Goal: Obtain resource: Download file/media

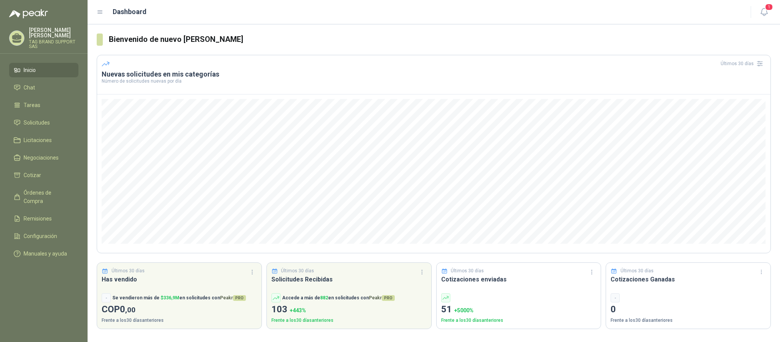
click at [37, 74] on li "Inicio" at bounding box center [44, 70] width 60 height 8
click at [39, 123] on span "Solicitudes" at bounding box center [37, 122] width 26 height 8
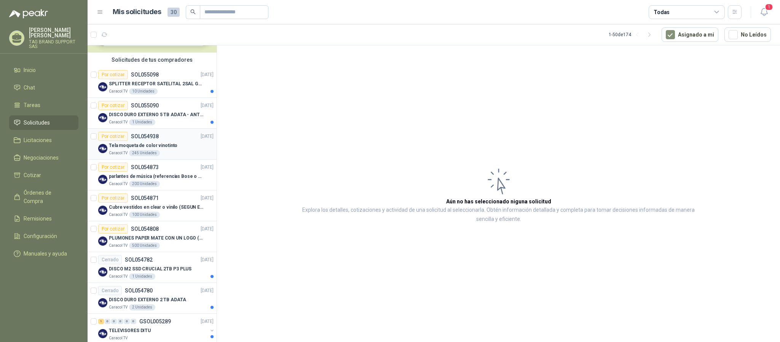
scroll to position [51, 0]
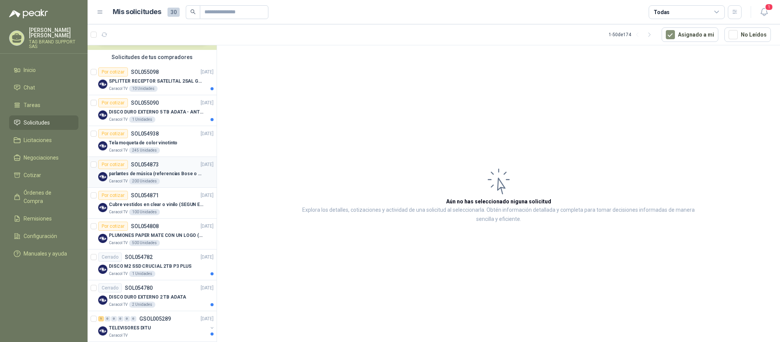
click at [167, 175] on p "parlantes de música (referencias Bose o Alexa) CON MARCACION 1 LOGO (Mas datos …" at bounding box center [156, 173] width 95 height 7
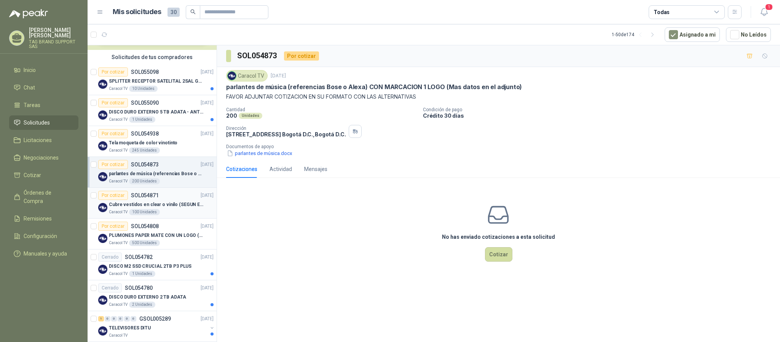
click at [172, 206] on p "Cubre vestidos en clear o vinilo (SEGUN ESPECIFICACIONES DEL ADJUNTO)" at bounding box center [156, 204] width 95 height 7
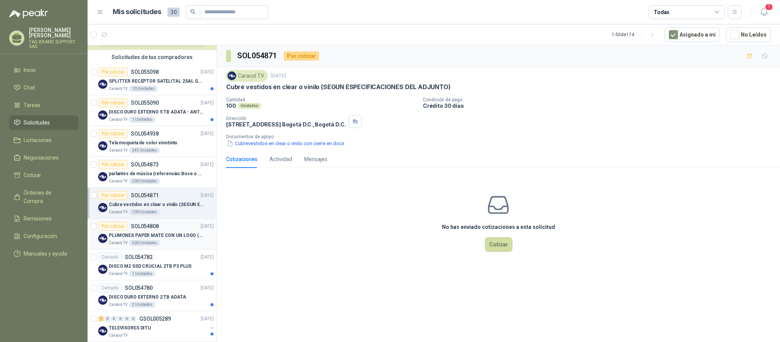
click at [174, 237] on p "PLUMONES PAPER MATE CON UN LOGO (SEGUN REF.ADJUNTA)" at bounding box center [156, 235] width 95 height 7
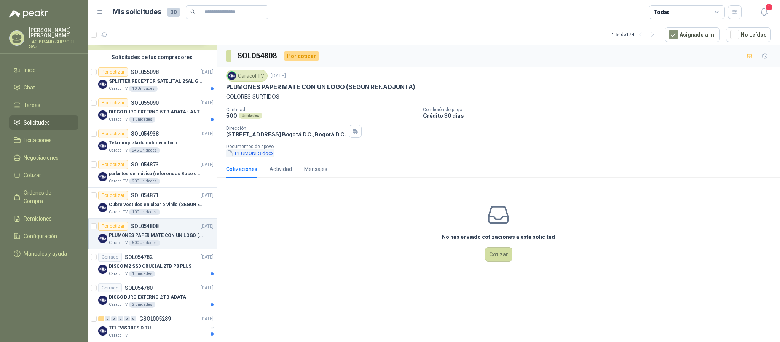
click at [255, 155] on button "PLUMONES.docx" at bounding box center [250, 153] width 48 height 8
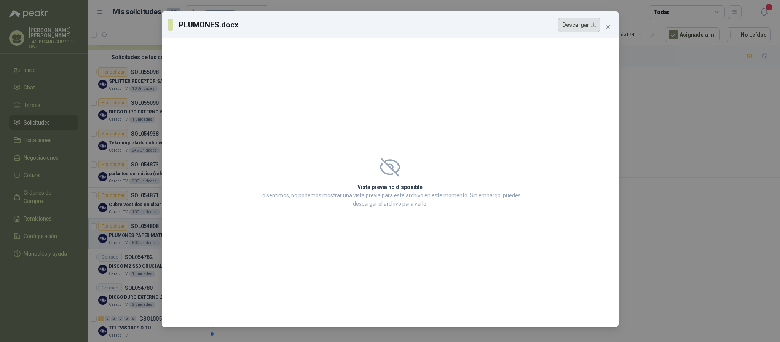
click at [564, 29] on button "Descargar" at bounding box center [579, 25] width 42 height 14
